Goal: Find contact information: Find contact information

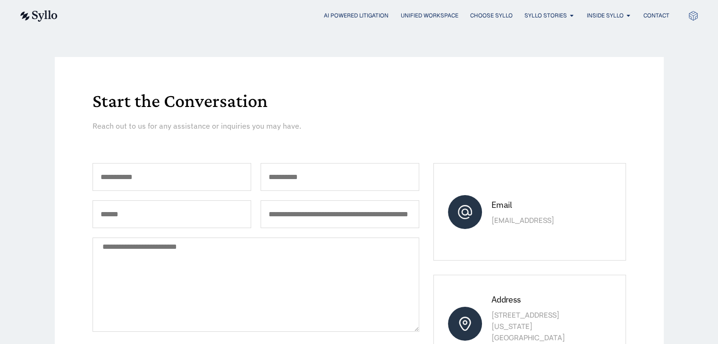
scroll to position [49, 0]
click at [655, 14] on span "Contact" at bounding box center [656, 15] width 26 height 8
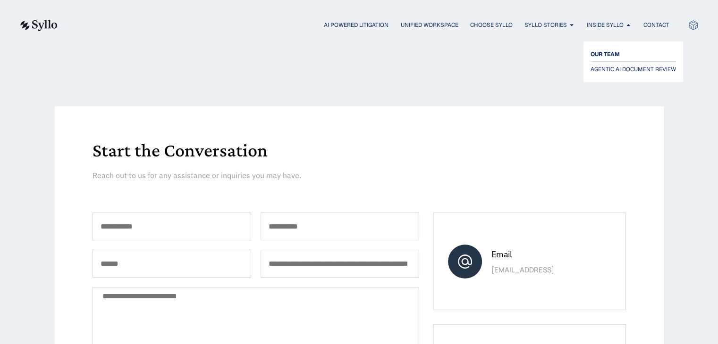
click at [597, 53] on span "OUR TEAM" at bounding box center [604, 54] width 29 height 11
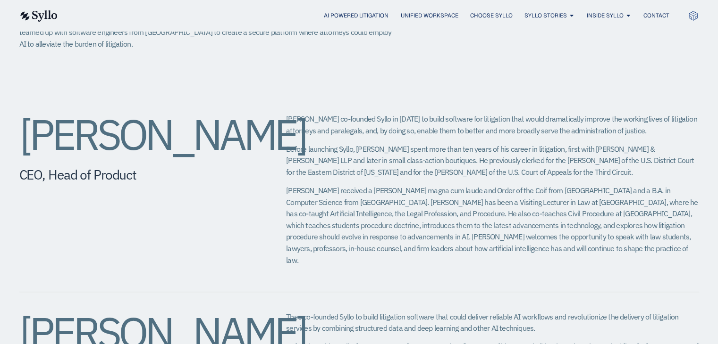
scroll to position [142, 0]
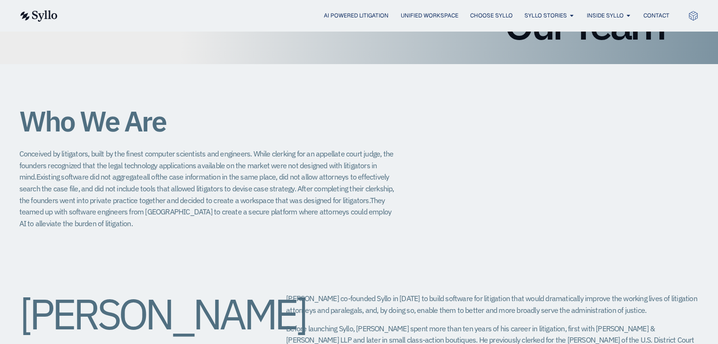
click at [676, 73] on div "Who We Are Conceived by litigators, built by the finest computer scientists and…" at bounding box center [358, 150] width 679 height 172
